Goal: Transaction & Acquisition: Purchase product/service

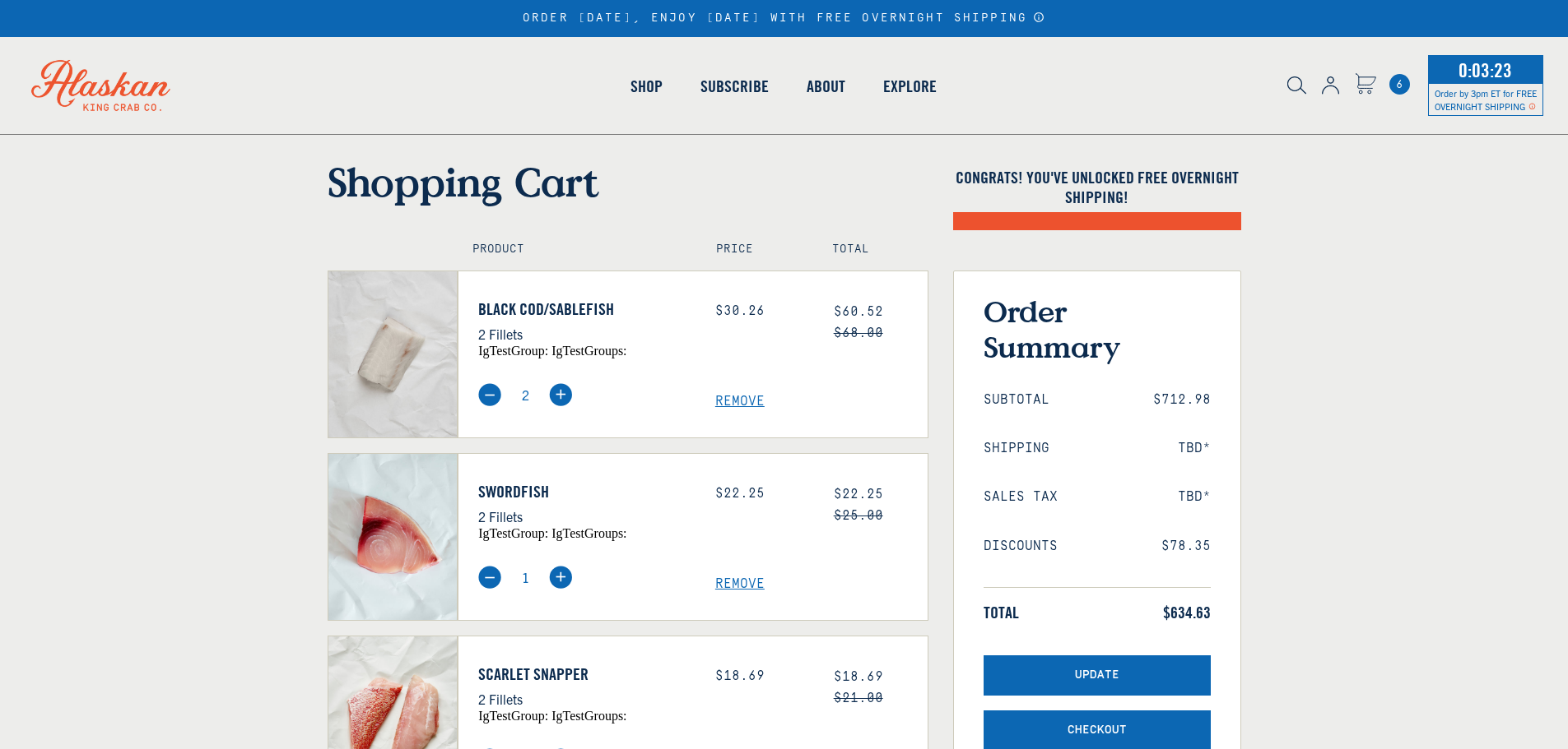
select select "40826592231503"
select select "40826730905679"
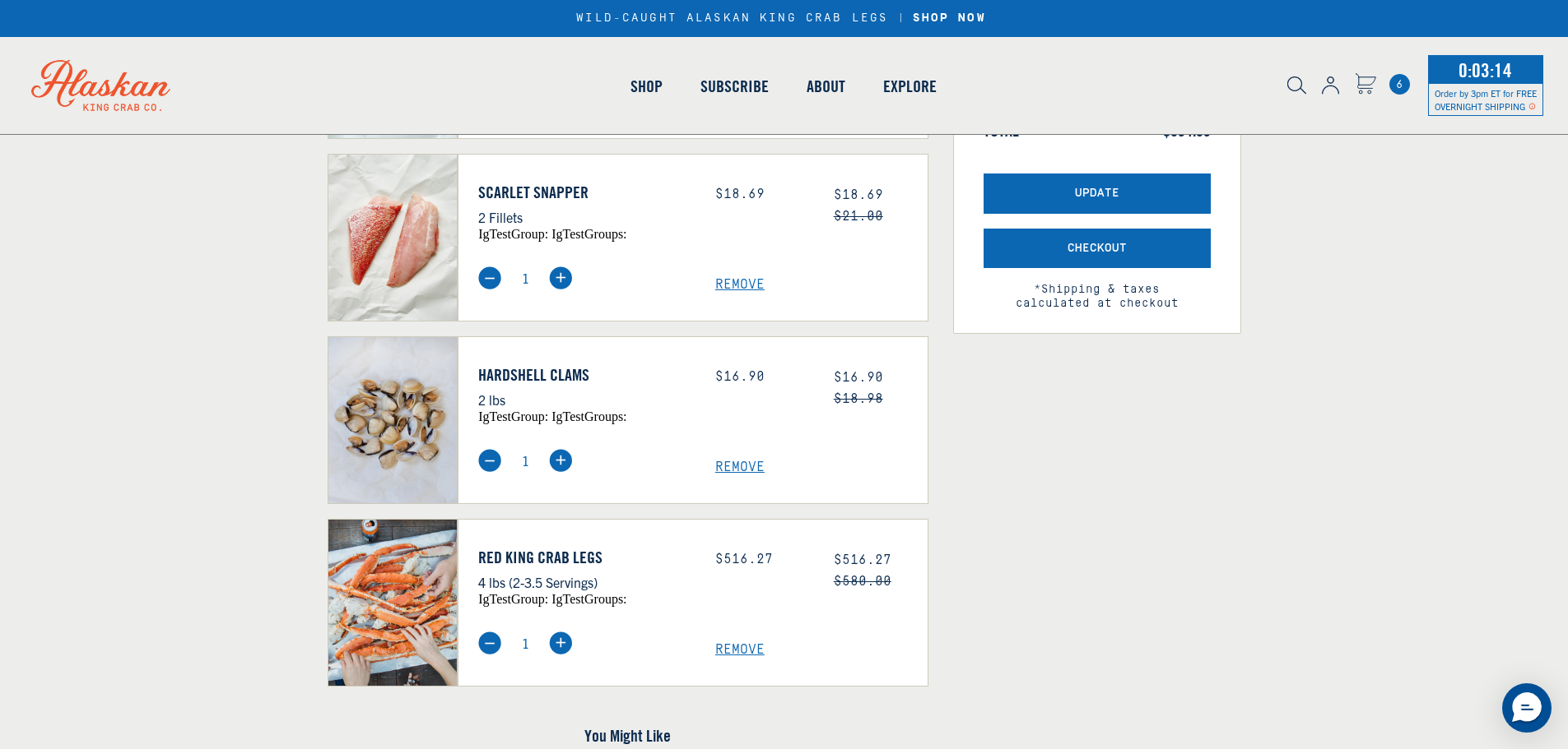
scroll to position [548, 0]
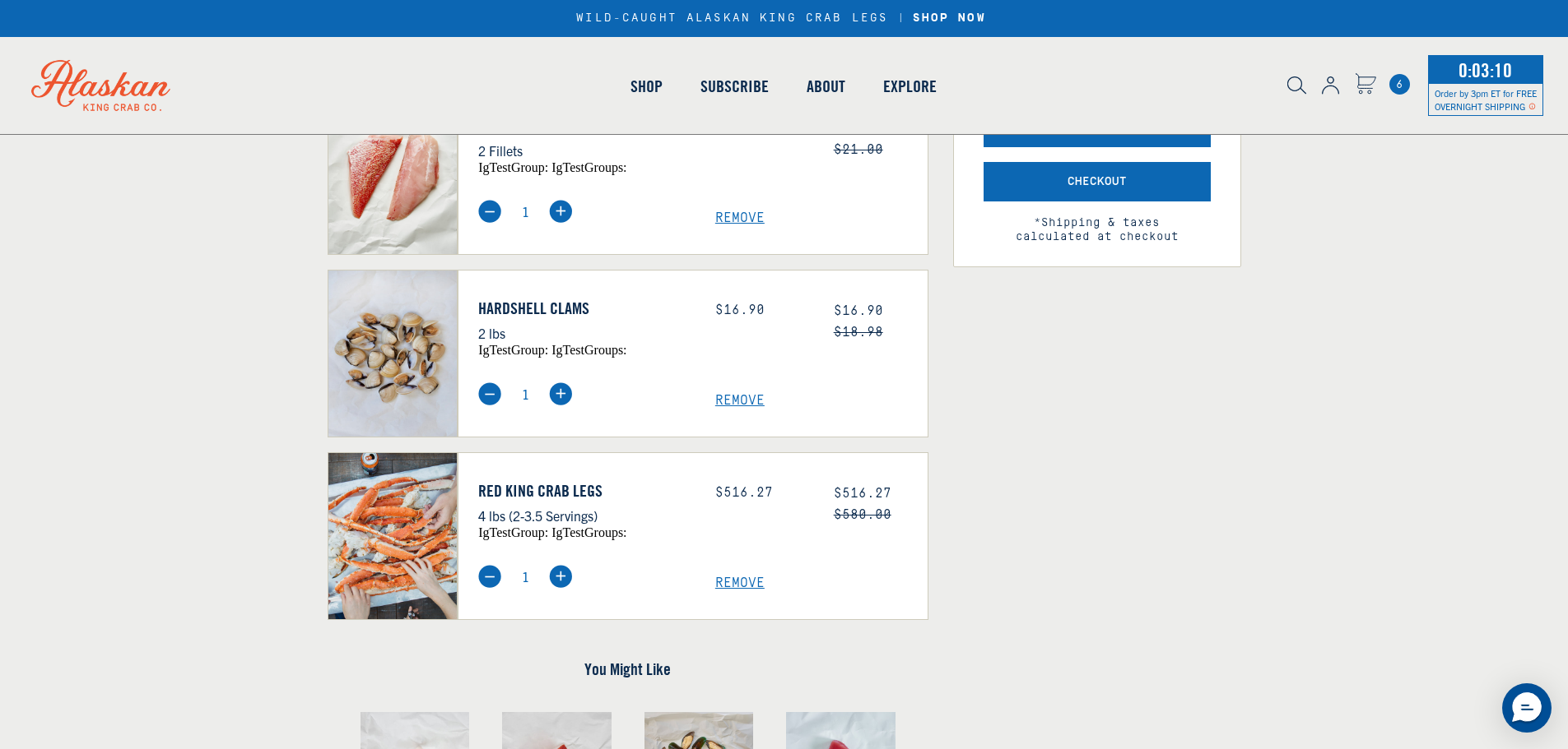
click at [742, 579] on span "Remove" at bounding box center [821, 584] width 212 height 15
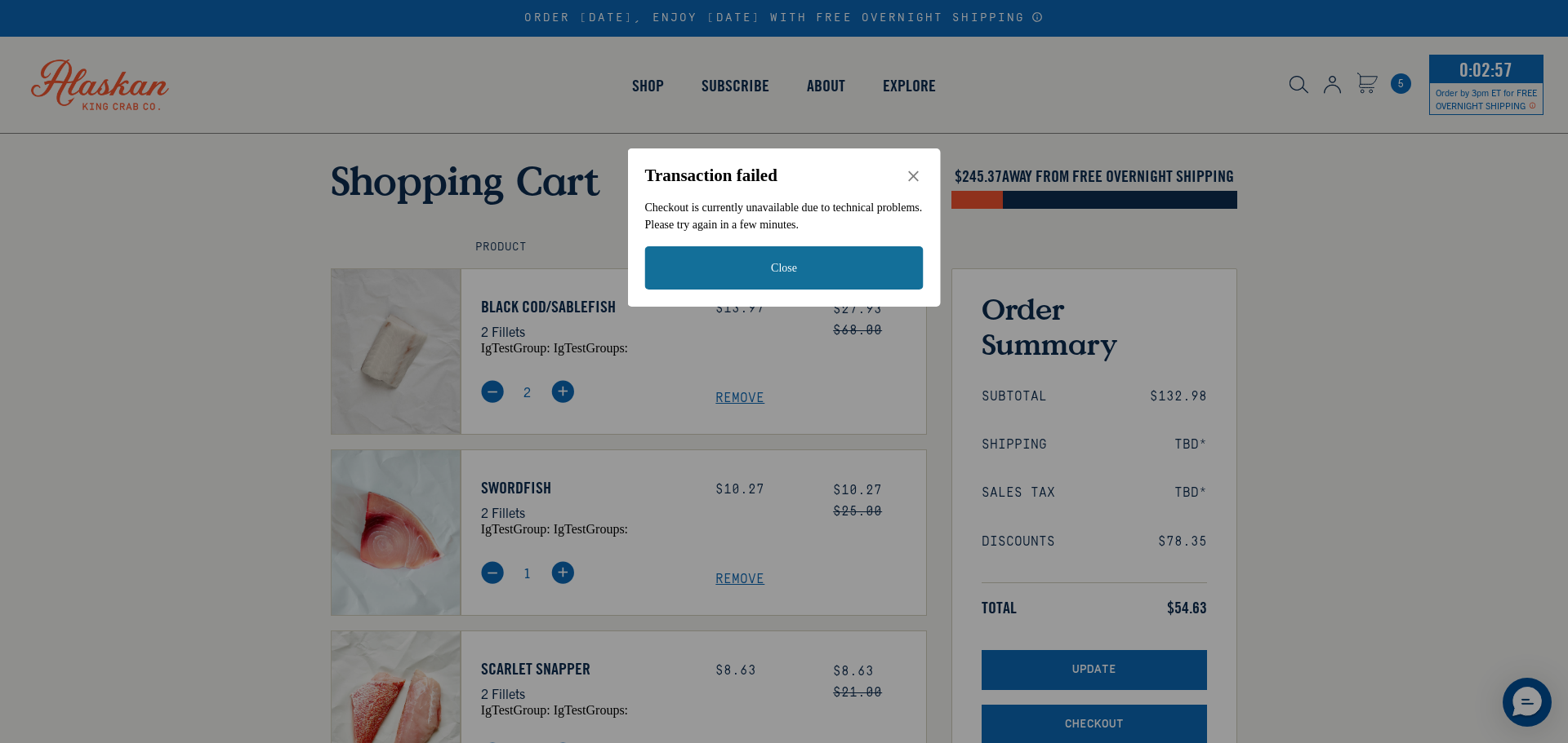
click at [786, 270] on button "Close" at bounding box center [784, 268] width 278 height 43
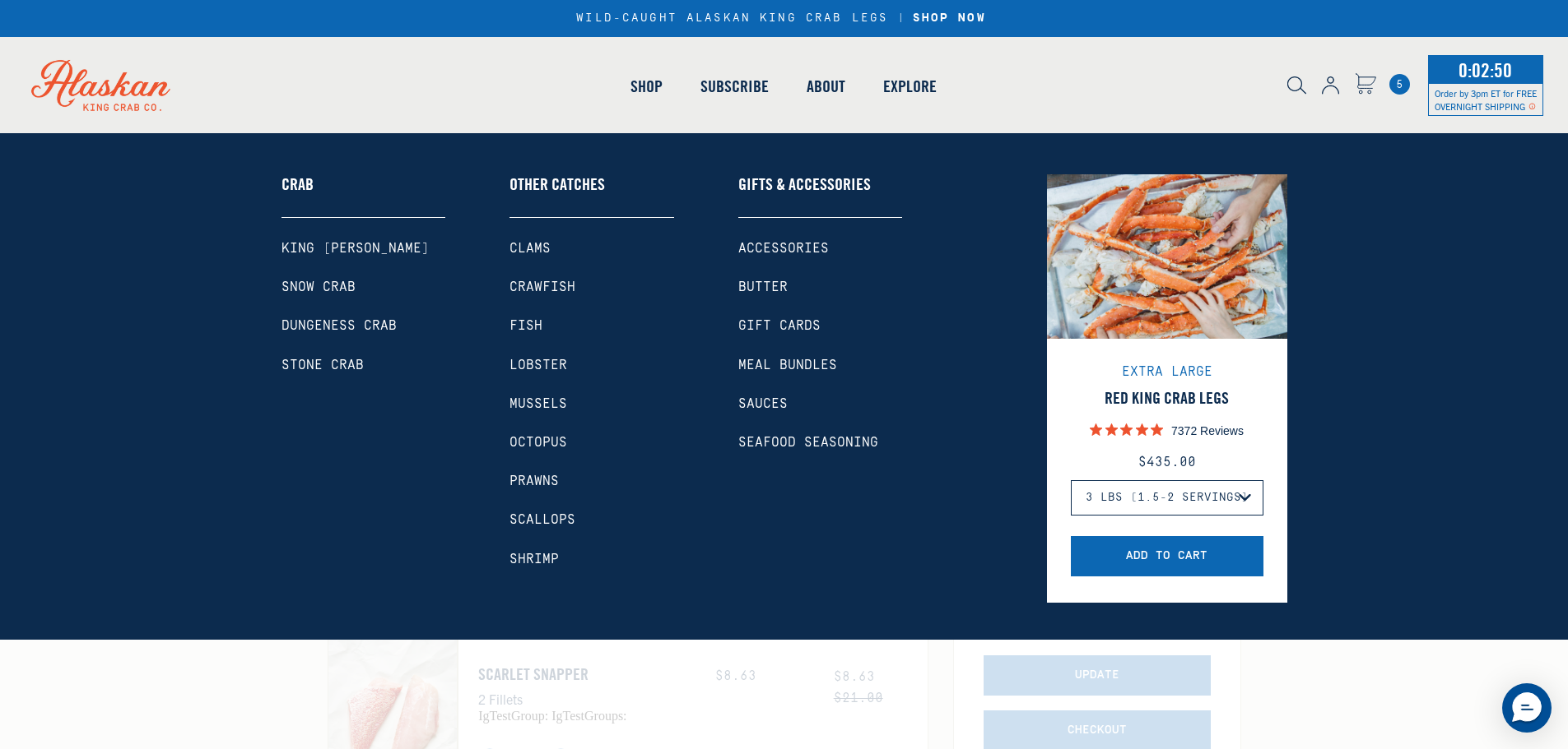
click at [306, 361] on link "Stone Crab" at bounding box center [363, 366] width 164 height 15
